Goal: Task Accomplishment & Management: Manage account settings

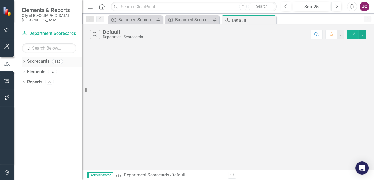
click at [28, 58] on link "Scorecards" at bounding box center [38, 61] width 22 height 6
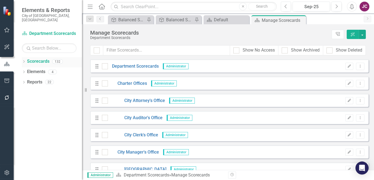
click at [25, 61] on icon "Dropdown" at bounding box center [24, 62] width 4 height 3
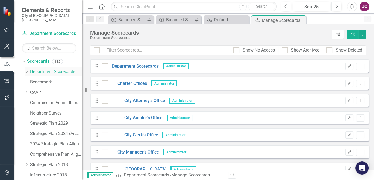
click at [27, 70] on icon "Dropdown" at bounding box center [27, 71] width 4 height 3
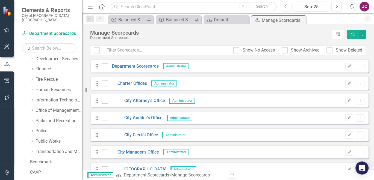
scroll to position [57, 0]
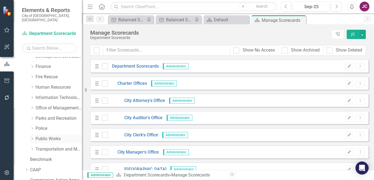
click at [31, 137] on icon "Dropdown" at bounding box center [32, 138] width 4 height 3
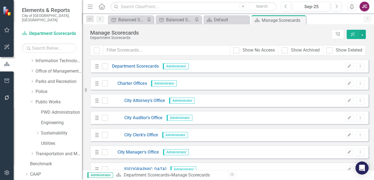
scroll to position [94, 0]
click at [54, 99] on link "Public Works" at bounding box center [58, 102] width 46 height 6
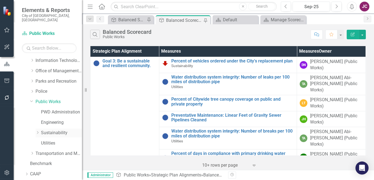
click at [52, 130] on link "Sustainability" at bounding box center [61, 133] width 41 height 6
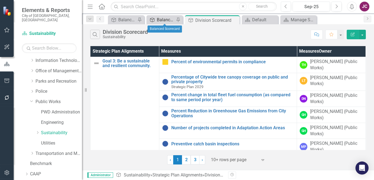
click at [166, 19] on div "Balanced Scorecard" at bounding box center [166, 19] width 18 height 7
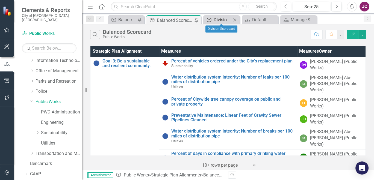
click at [223, 17] on div "Division Scorecard" at bounding box center [222, 19] width 18 height 7
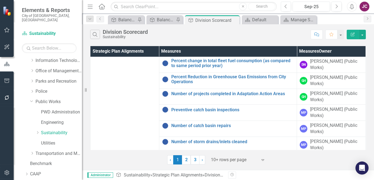
scroll to position [35, 0]
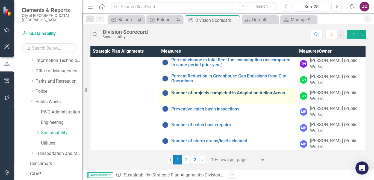
click at [240, 93] on link "Number of projects completed in Adaptation Action Areas" at bounding box center [232, 93] width 123 height 5
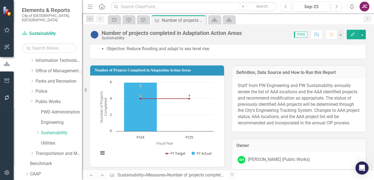
scroll to position [44, 0]
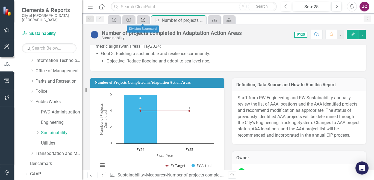
click at [142, 19] on icon "Strategic Plan Alignment" at bounding box center [142, 20] width 5 height 4
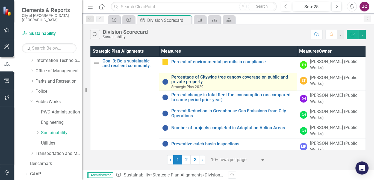
click at [228, 78] on link "Percentage of Citywide tree canopy coverage on public and private property" at bounding box center [232, 80] width 123 height 10
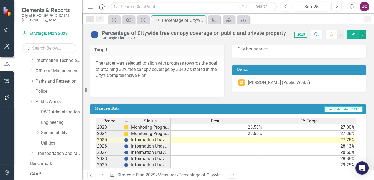
scroll to position [270, 0]
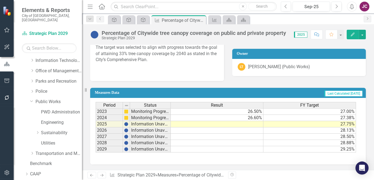
click at [245, 125] on td at bounding box center [217, 124] width 93 height 6
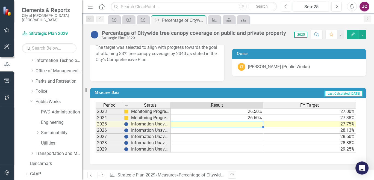
click at [245, 125] on td at bounding box center [217, 124] width 93 height 6
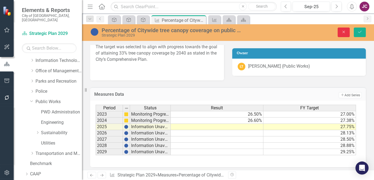
click at [345, 35] on button "Close" at bounding box center [343, 33] width 12 height 10
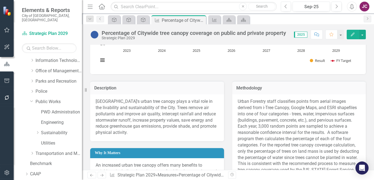
scroll to position [61, 0]
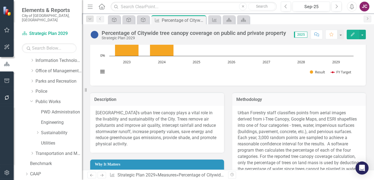
click at [350, 30] on button "Edit" at bounding box center [352, 35] width 12 height 10
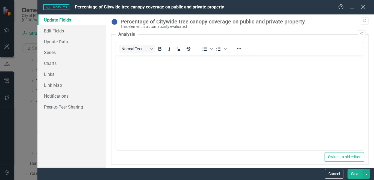
scroll to position [0, 0]
click at [363, 6] on icon "Close" at bounding box center [362, 6] width 7 height 5
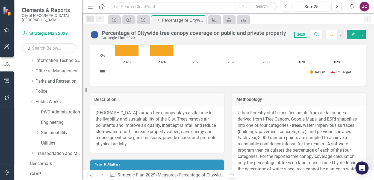
click at [353, 33] on icon "Edit" at bounding box center [352, 34] width 5 height 4
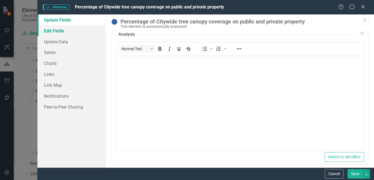
click at [59, 29] on link "Edit Fields" at bounding box center [71, 30] width 68 height 11
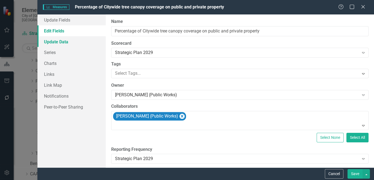
click at [53, 42] on link "Update Data" at bounding box center [71, 41] width 68 height 11
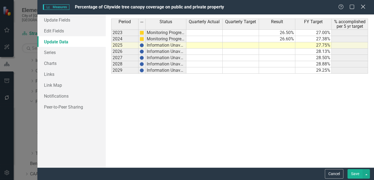
click at [362, 5] on icon "Close" at bounding box center [362, 6] width 7 height 5
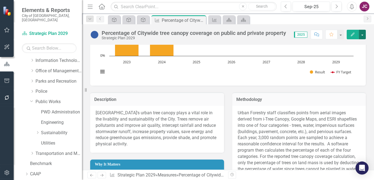
click at [361, 35] on button "button" at bounding box center [361, 35] width 7 height 10
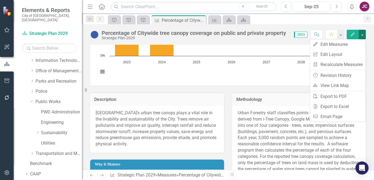
click at [368, 49] on div "Percentage of city-wide tree canopy on public and private property Chart Combin…" at bounding box center [228, 178] width 292 height 402
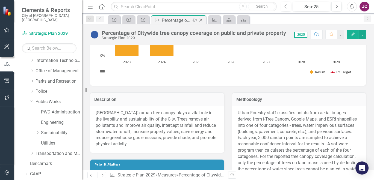
click at [195, 21] on icon at bounding box center [194, 20] width 4 height 3
click at [111, 20] on icon "Goal" at bounding box center [113, 20] width 5 height 4
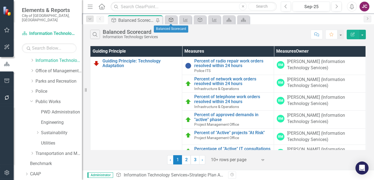
click at [173, 21] on icon at bounding box center [171, 20] width 4 height 4
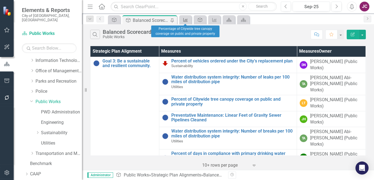
click at [184, 20] on icon at bounding box center [185, 20] width 4 height 4
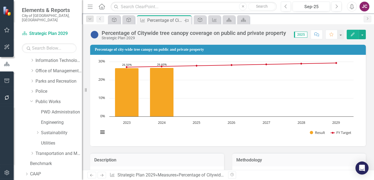
click at [185, 20] on icon "Pin" at bounding box center [186, 20] width 4 height 5
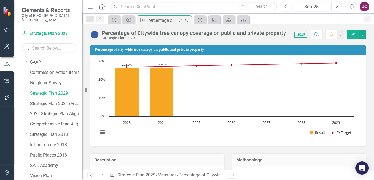
scroll to position [206, 0]
click at [58, 90] on link "Strategic Plan 2029" at bounding box center [56, 93] width 52 height 6
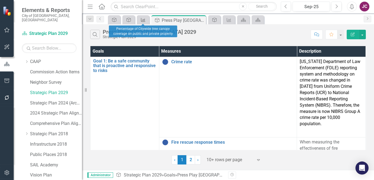
click at [142, 20] on icon "Measures" at bounding box center [142, 20] width 5 height 4
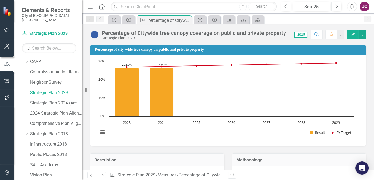
click at [353, 34] on icon "button" at bounding box center [352, 34] width 4 height 4
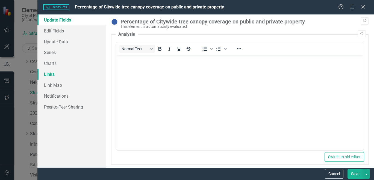
click at [48, 75] on link "Links" at bounding box center [71, 74] width 68 height 11
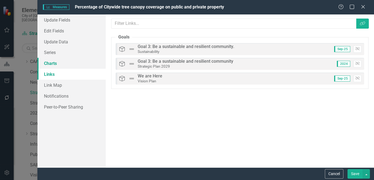
click at [53, 64] on link "Charts" at bounding box center [71, 63] width 68 height 11
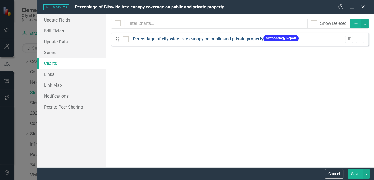
click at [163, 40] on link "Percentage of city-wide tree canopy on public and private property" at bounding box center [198, 39] width 130 height 6
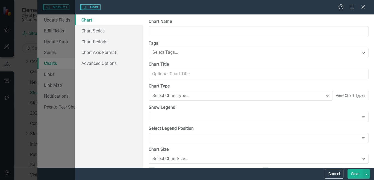
type input "Percentage of city-wide tree canopy on public and private property"
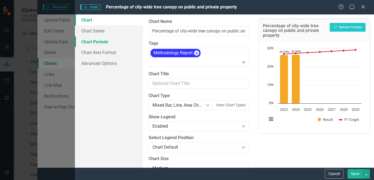
click at [103, 41] on link "Chart Periods" at bounding box center [109, 41] width 68 height 11
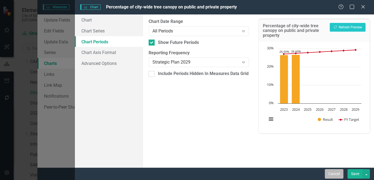
click at [331, 172] on button "Cancel" at bounding box center [333, 174] width 19 height 10
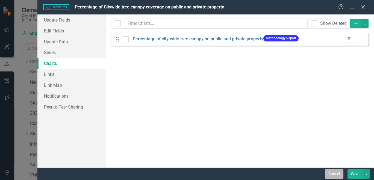
click at [332, 174] on button "Cancel" at bounding box center [333, 174] width 19 height 10
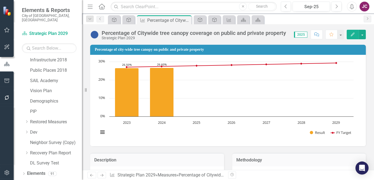
scroll to position [295, 0]
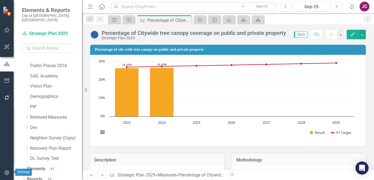
click at [5, 174] on icon "button" at bounding box center [7, 173] width 6 height 4
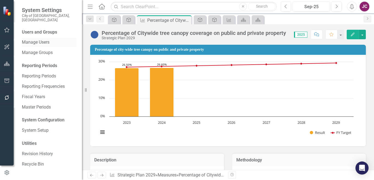
click at [37, 39] on link "Manage Users" at bounding box center [49, 42] width 55 height 6
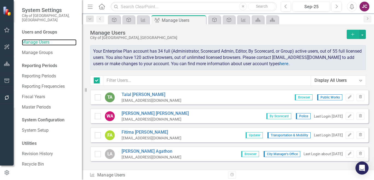
checkbox input "false"
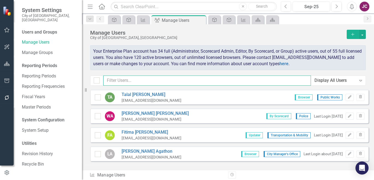
click at [130, 79] on input "text" at bounding box center [206, 81] width 207 height 10
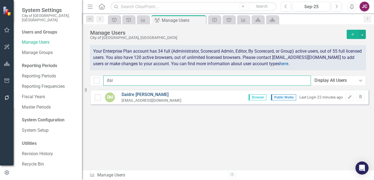
type input "dai"
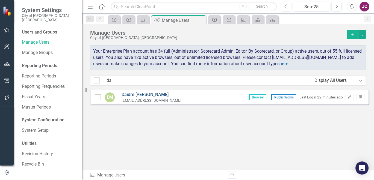
click at [142, 95] on link "[PERSON_NAME]" at bounding box center [151, 95] width 60 height 6
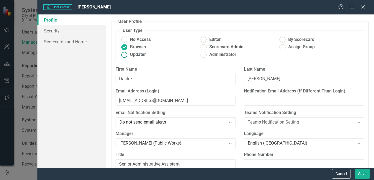
click at [126, 54] on ins at bounding box center [124, 54] width 8 height 8
click at [126, 54] on input "Updater" at bounding box center [124, 54] width 8 height 8
radio input "true"
click at [359, 175] on button "Save" at bounding box center [361, 174] width 15 height 10
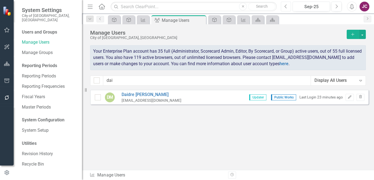
click at [288, 6] on button "Previous" at bounding box center [286, 7] width 10 height 10
click at [335, 7] on icon "Next" at bounding box center [336, 6] width 3 height 5
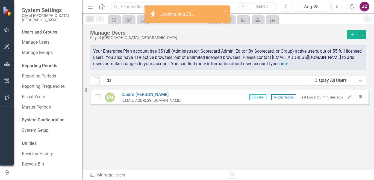
click at [335, 8] on icon "Next" at bounding box center [336, 6] width 3 height 5
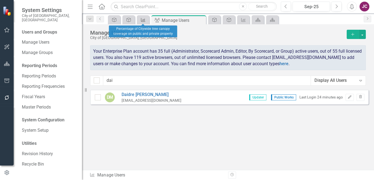
click at [142, 20] on icon "Measures" at bounding box center [142, 20] width 5 height 4
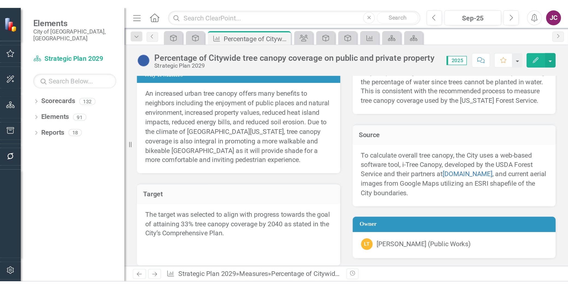
scroll to position [182, 0]
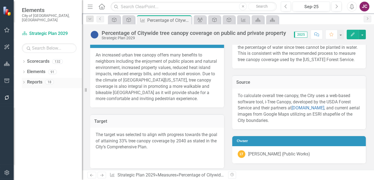
click at [40, 79] on link "Reports" at bounding box center [34, 82] width 15 height 6
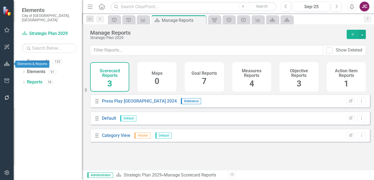
click at [6, 65] on icon "button" at bounding box center [7, 64] width 6 height 4
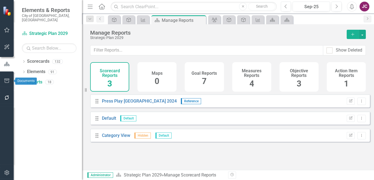
click at [6, 80] on icon "button" at bounding box center [7, 81] width 6 height 4
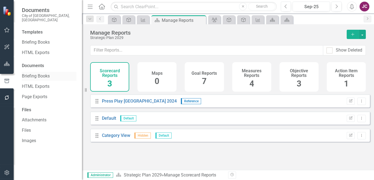
click at [31, 73] on link "Briefing Books" at bounding box center [49, 76] width 55 height 6
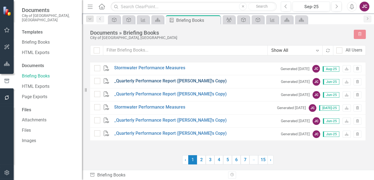
click at [170, 82] on link "_Quarterly Performance Report ([PERSON_NAME]'s Copy)" at bounding box center [170, 81] width 112 height 6
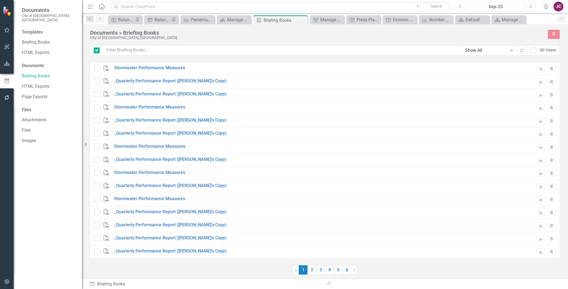
checkbox input "false"
